Goal: Information Seeking & Learning: Learn about a topic

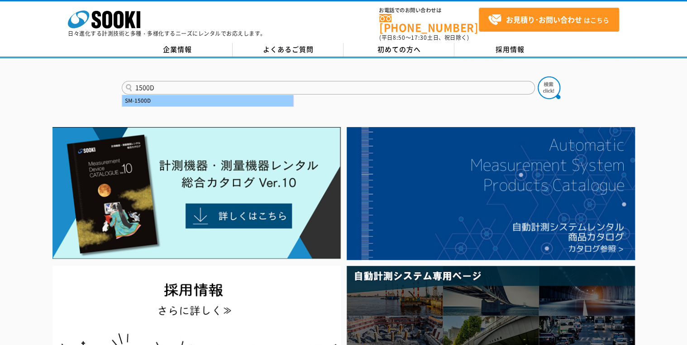
click at [143, 95] on div "SM-1500D" at bounding box center [207, 100] width 171 height 11
type input "SM-1500D"
click at [548, 80] on img at bounding box center [549, 87] width 23 height 23
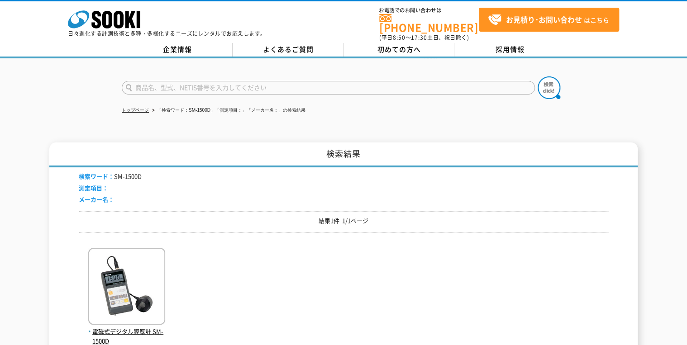
scroll to position [145, 0]
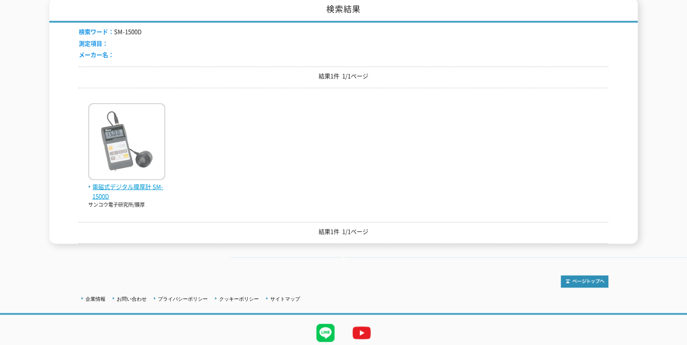
click at [125, 183] on span "電磁式デジタル膜厚計 SM-1500D" at bounding box center [126, 191] width 77 height 19
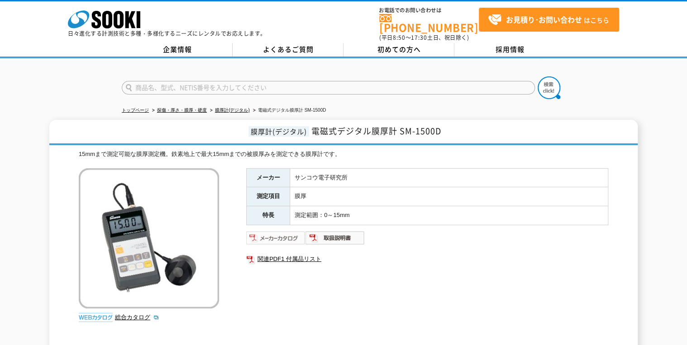
click at [261, 231] on img at bounding box center [275, 238] width 59 height 14
click at [217, 83] on input "text" at bounding box center [328, 88] width 413 height 14
type input "ULT5000"
click at [538, 76] on button at bounding box center [549, 87] width 23 height 23
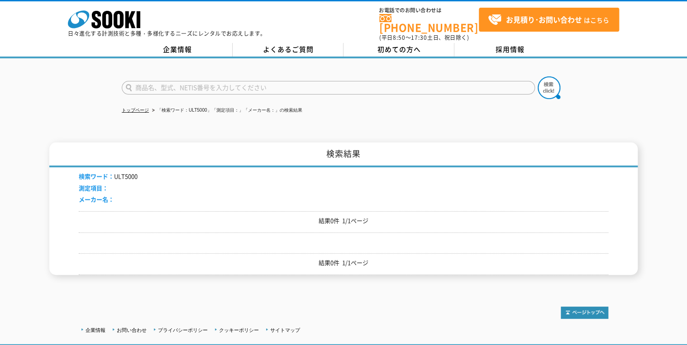
click at [157, 82] on input "text" at bounding box center [328, 88] width 413 height 14
click at [138, 96] on div "ULT-5000" at bounding box center [207, 100] width 171 height 11
type input "ULT-5000"
click at [543, 86] on img at bounding box center [549, 87] width 23 height 23
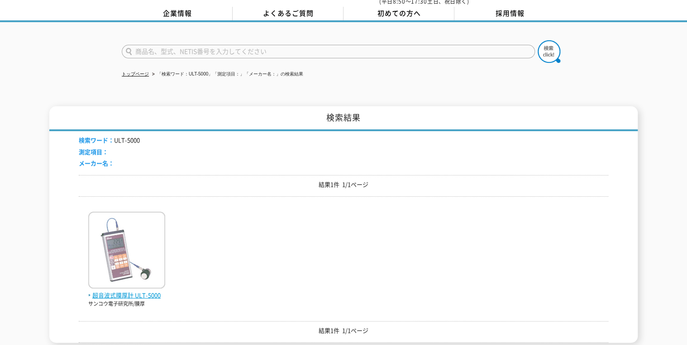
scroll to position [109, 0]
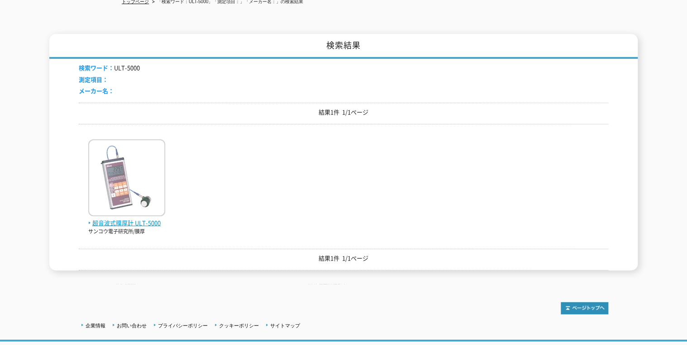
click at [119, 203] on img at bounding box center [126, 178] width 77 height 79
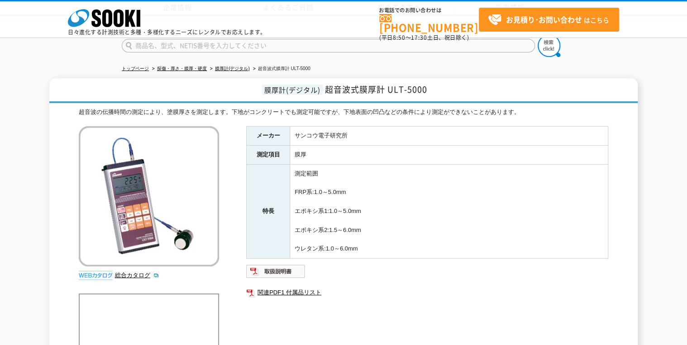
scroll to position [145, 0]
